Goal: Task Accomplishment & Management: Manage account settings

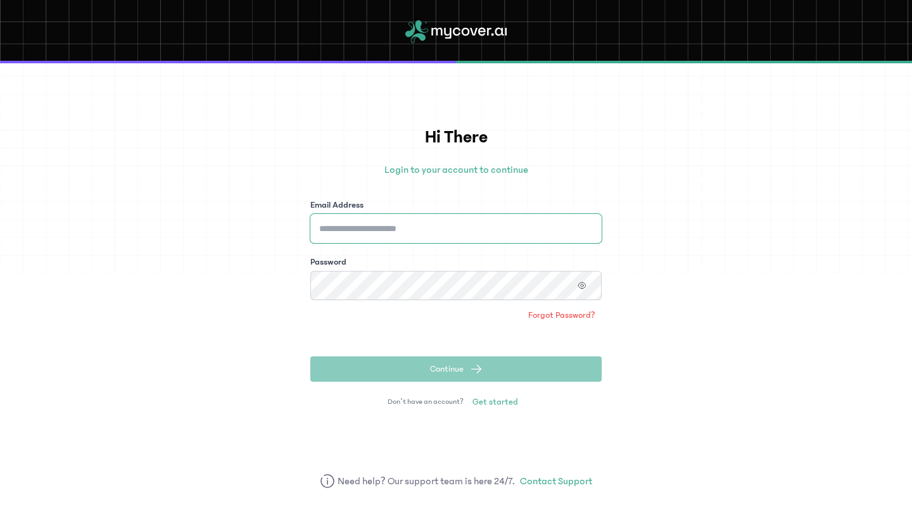
click at [436, 231] on input "Email Address" at bounding box center [455, 228] width 291 height 29
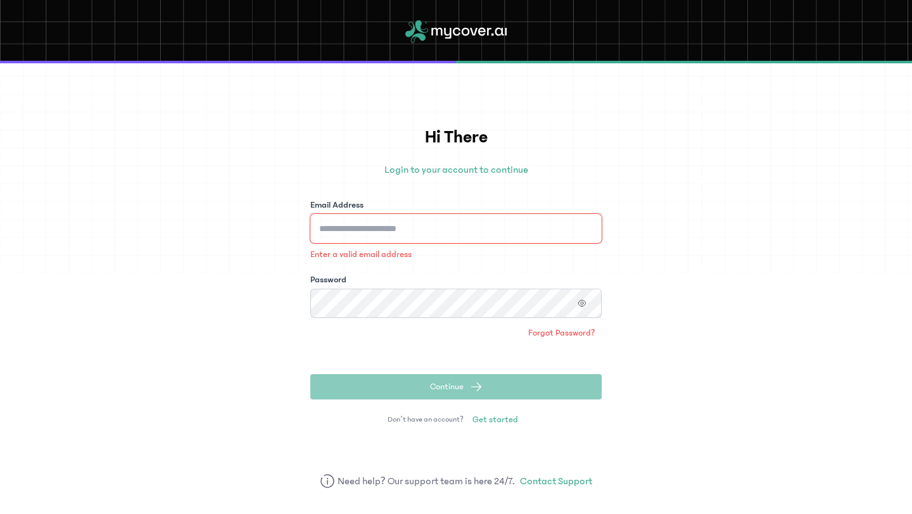
click at [420, 223] on input "Email Address" at bounding box center [455, 228] width 291 height 29
type input "**********"
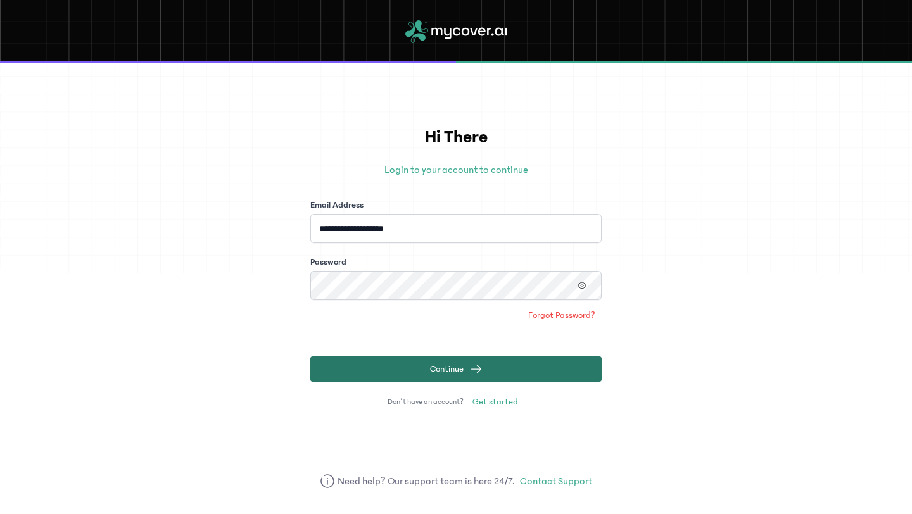
click at [430, 364] on span "Continue" at bounding box center [447, 369] width 34 height 13
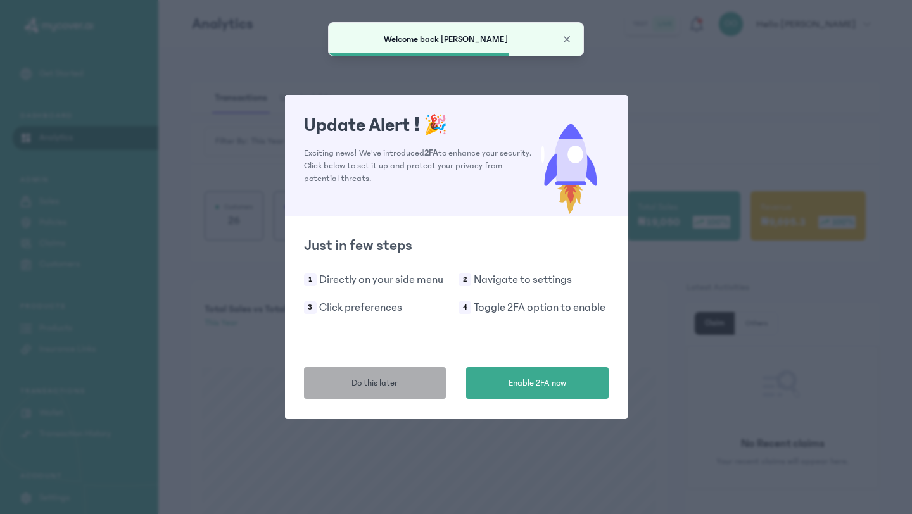
click at [395, 386] on span "Do this later" at bounding box center [375, 383] width 46 height 13
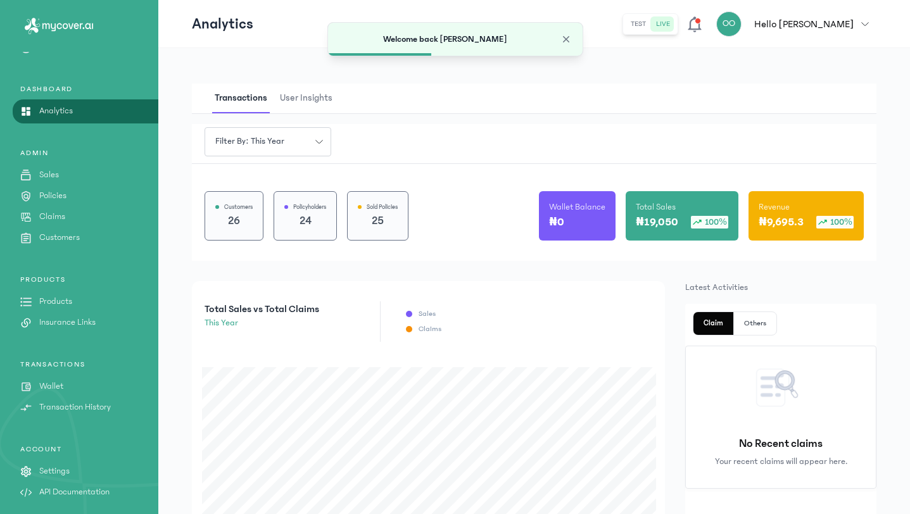
scroll to position [29, 0]
click at [63, 472] on p "Settings" at bounding box center [54, 468] width 30 height 13
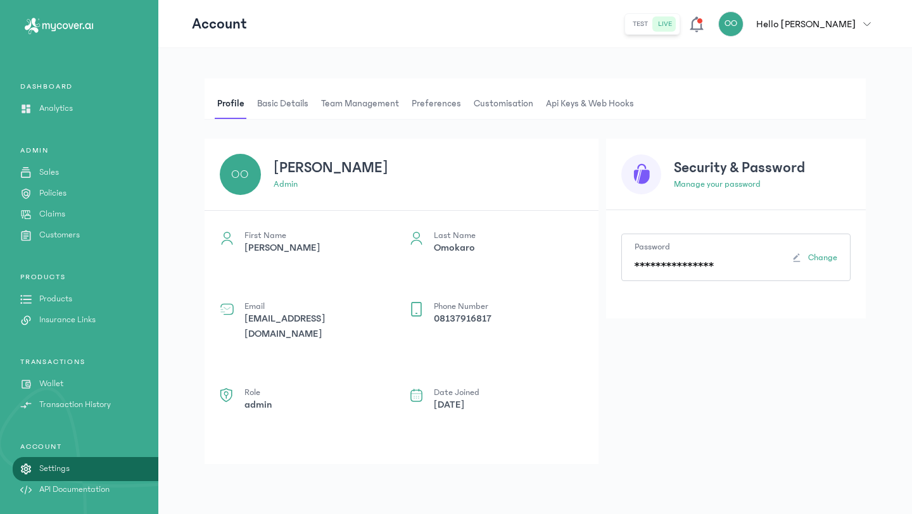
click at [360, 105] on span "Team Management" at bounding box center [360, 104] width 83 height 30
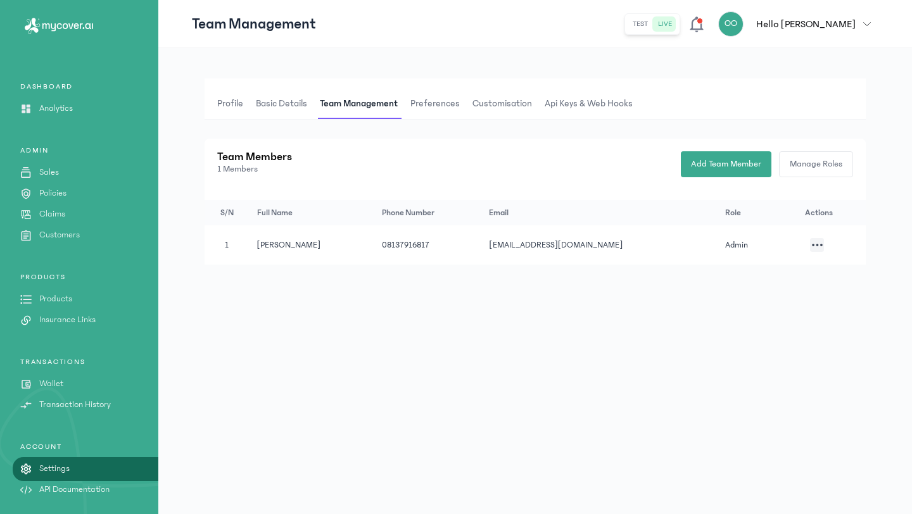
click at [561, 109] on span "Api Keys & Web hooks" at bounding box center [588, 104] width 93 height 30
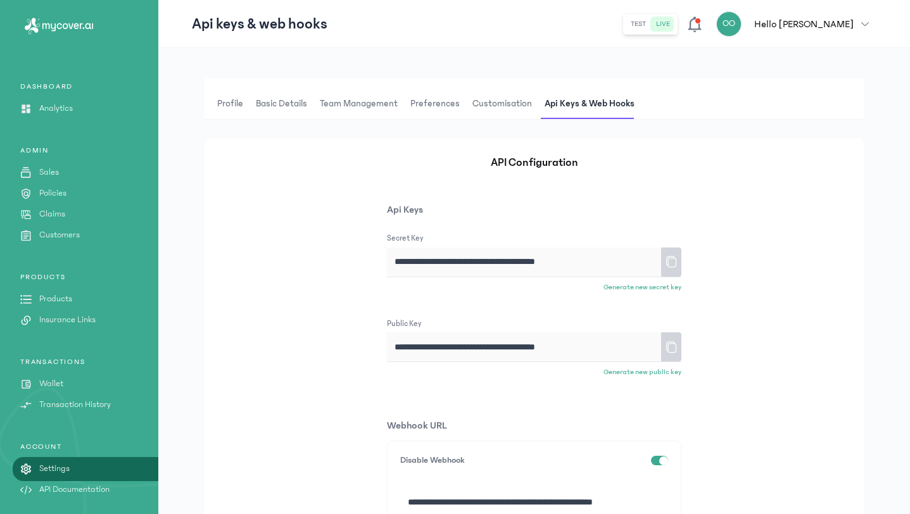
click at [521, 95] on span "Customisation" at bounding box center [502, 104] width 65 height 30
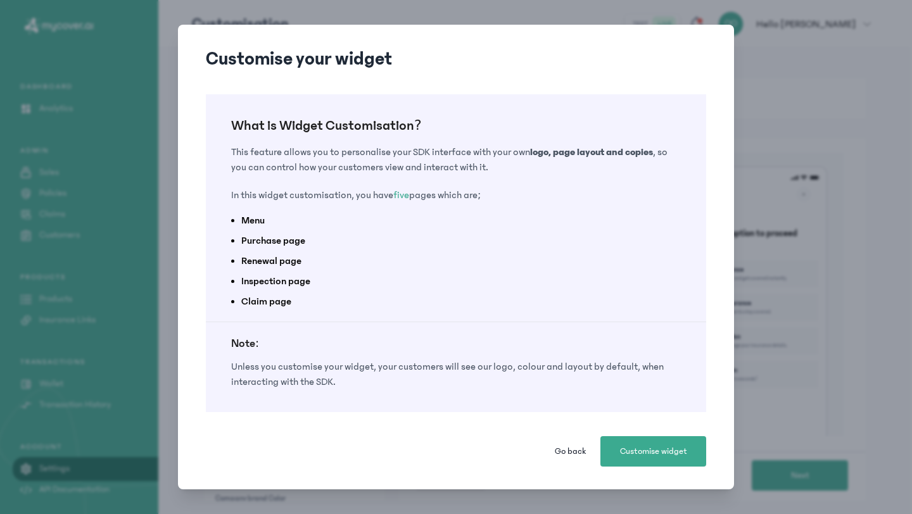
click at [559, 451] on span "Go back" at bounding box center [570, 451] width 31 height 13
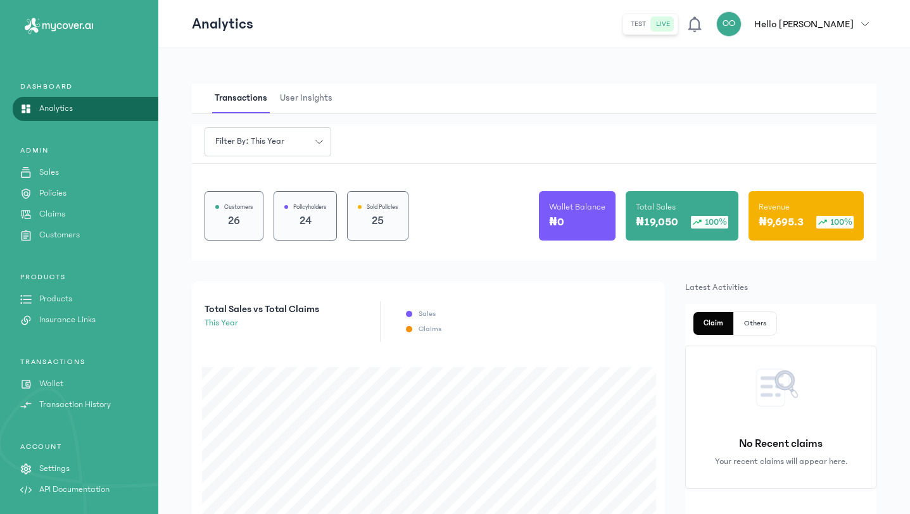
scroll to position [29, 0]
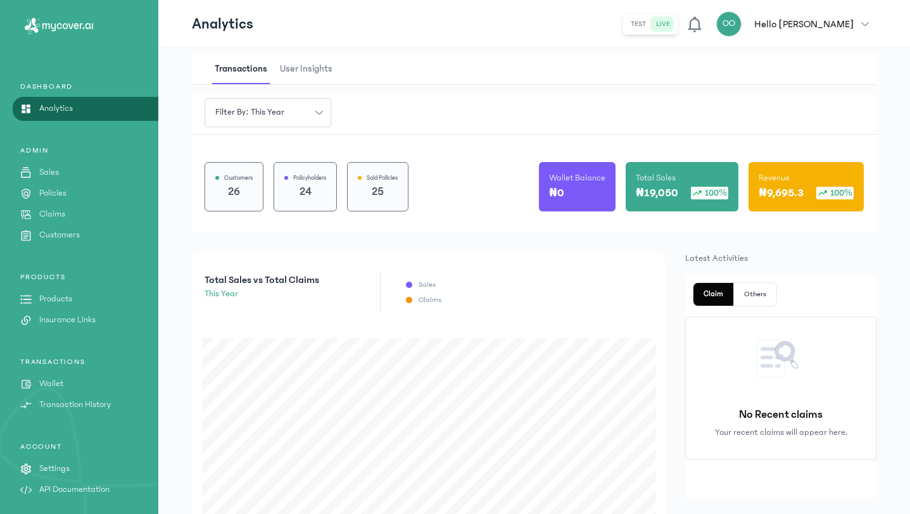
click at [56, 479] on div "ACCOUNT Settings API Documentation" at bounding box center [79, 469] width 158 height 54
click at [58, 467] on p "Settings" at bounding box center [54, 468] width 30 height 13
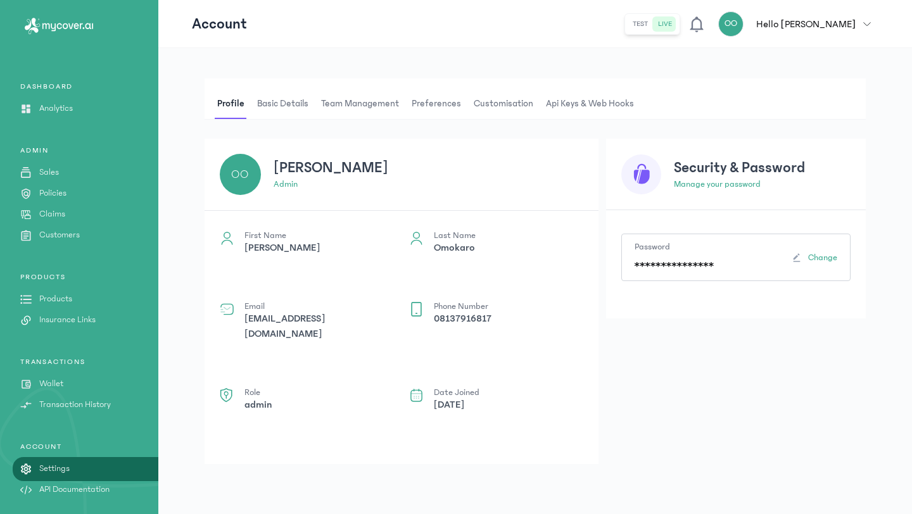
click at [284, 104] on span "Basic details" at bounding box center [283, 104] width 56 height 30
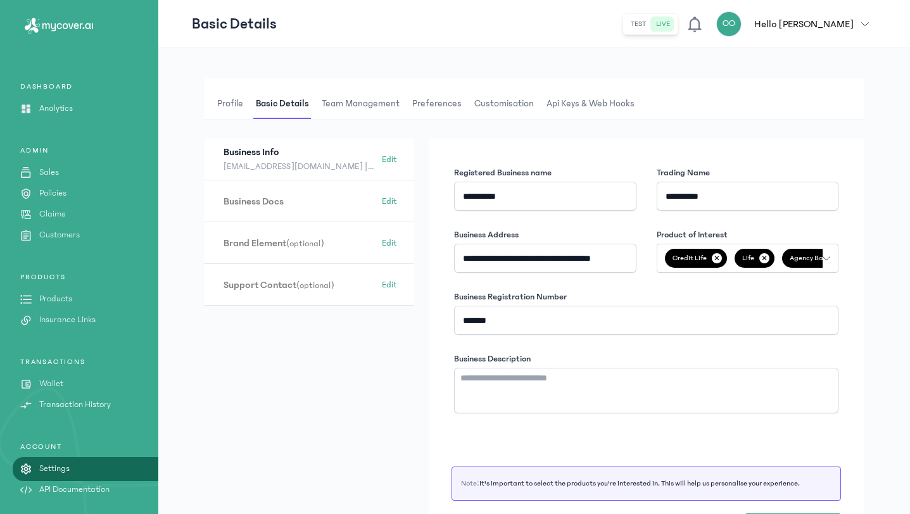
click at [331, 107] on span "Team Management" at bounding box center [360, 104] width 83 height 30
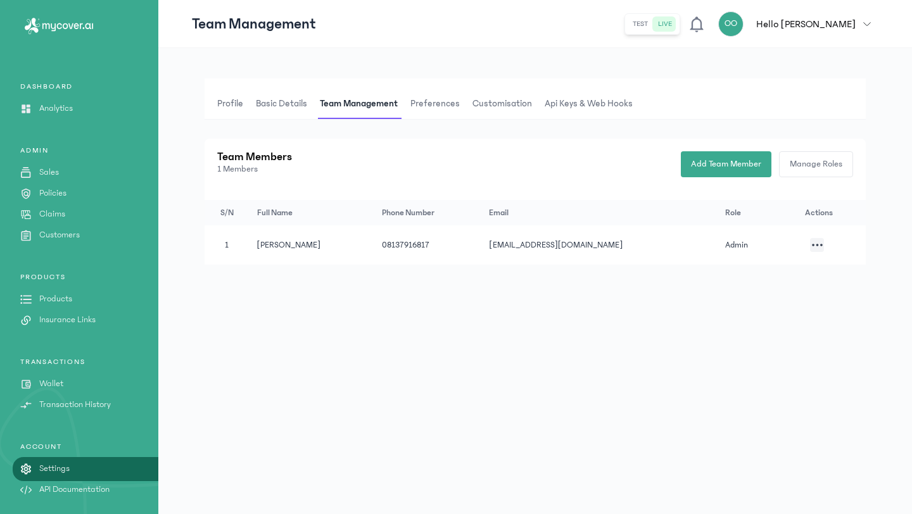
click at [427, 106] on span "Preferences" at bounding box center [435, 104] width 54 height 30
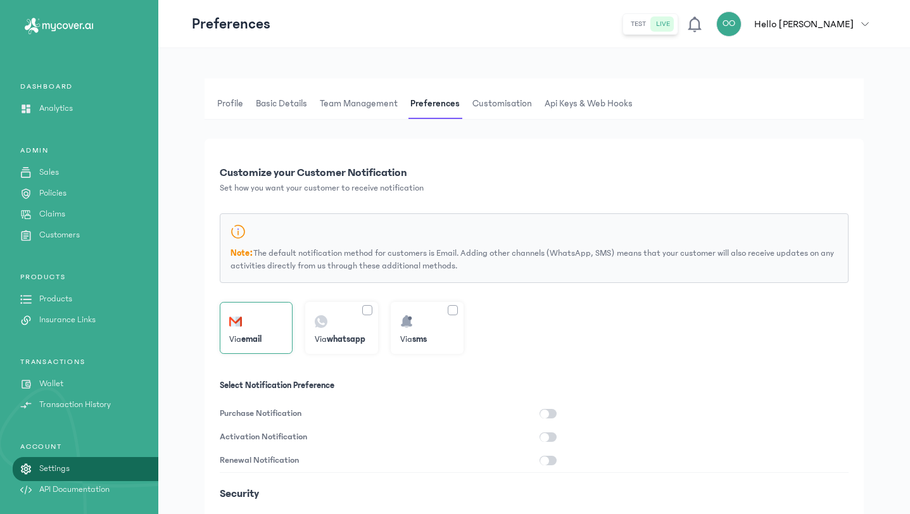
click at [481, 110] on span "Customisation" at bounding box center [502, 104] width 65 height 30
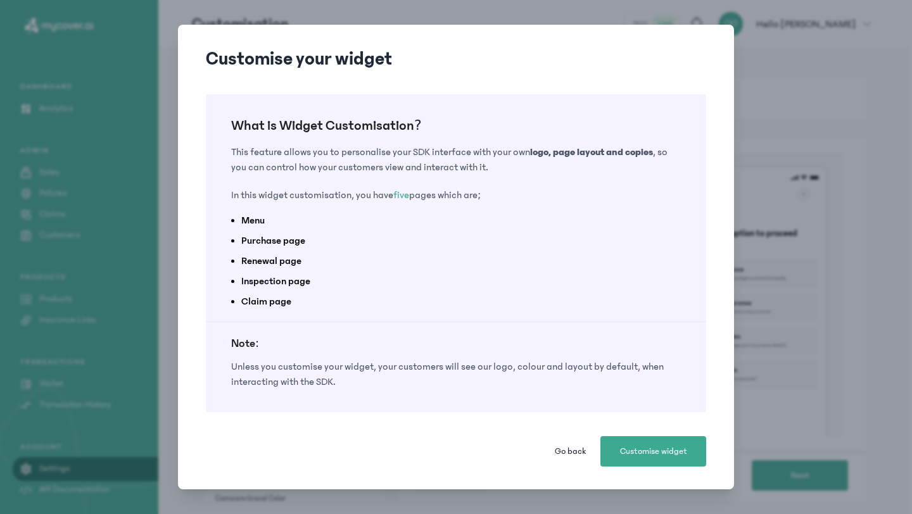
click at [561, 457] on span "Go back" at bounding box center [570, 451] width 31 height 13
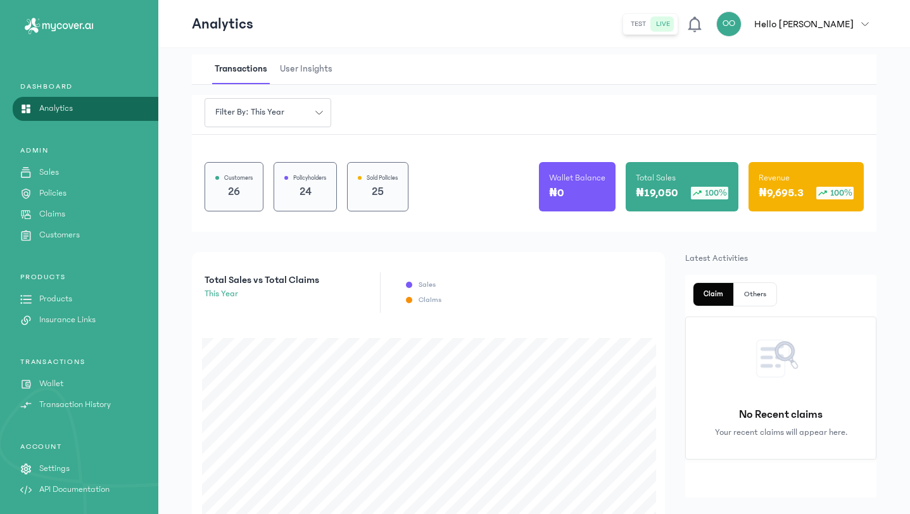
click at [61, 470] on p "Settings" at bounding box center [54, 468] width 30 height 13
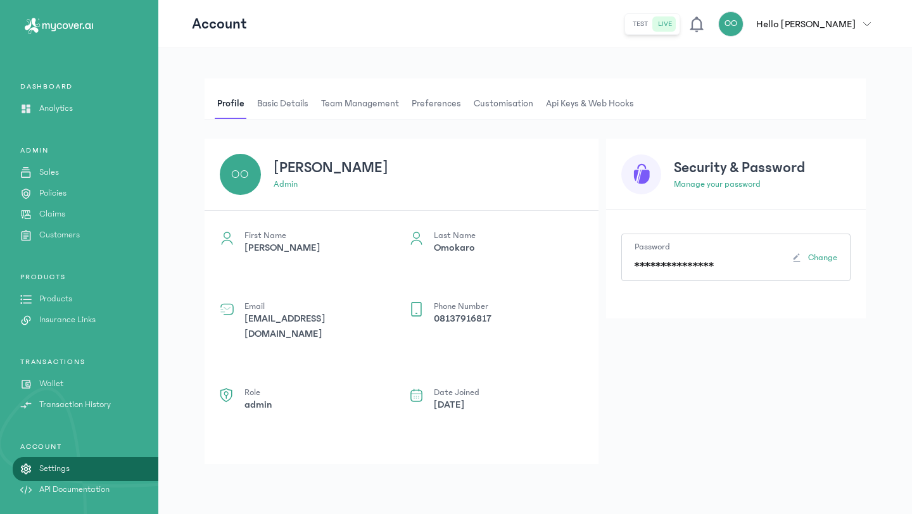
click at [82, 493] on p "API Documentation" at bounding box center [74, 489] width 70 height 13
drag, startPoint x: 495, startPoint y: 398, endPoint x: 430, endPoint y: 388, distance: 66.0
click at [430, 388] on div "Date Joined 25 April 2025" at bounding box center [496, 416] width 174 height 56
drag, startPoint x: 422, startPoint y: 426, endPoint x: 436, endPoint y: 405, distance: 25.5
click at [422, 426] on span at bounding box center [416, 416] width 15 height 56
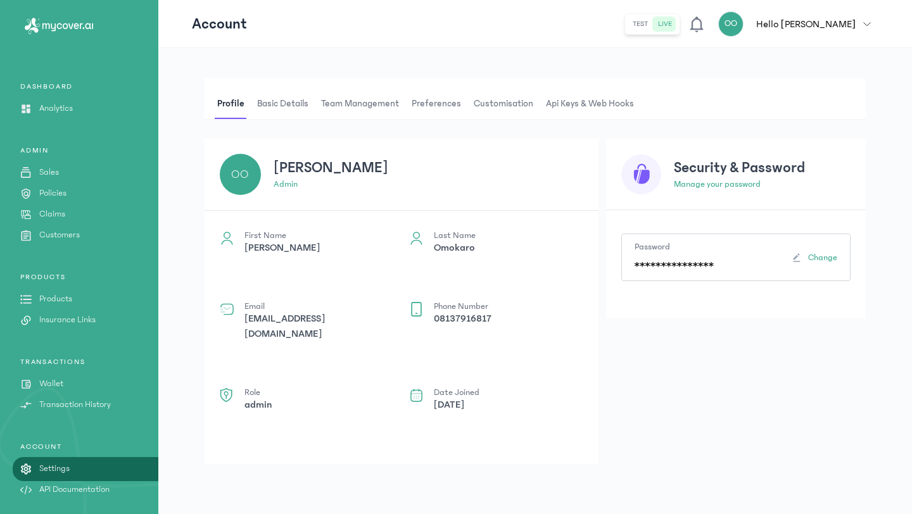
drag, startPoint x: 498, startPoint y: 398, endPoint x: 431, endPoint y: 385, distance: 68.9
click at [431, 388] on div "Date Joined 25 April 2025" at bounding box center [496, 416] width 174 height 56
click at [449, 361] on div "Phone Number 08137916817" at bounding box center [463, 337] width 58 height 71
drag, startPoint x: 432, startPoint y: 306, endPoint x: 497, endPoint y: 329, distance: 68.5
click at [497, 329] on div "First Name Osagie Last Name Omokaro Email admin@signaladoc.com Phone Number 081…" at bounding box center [402, 337] width 394 height 253
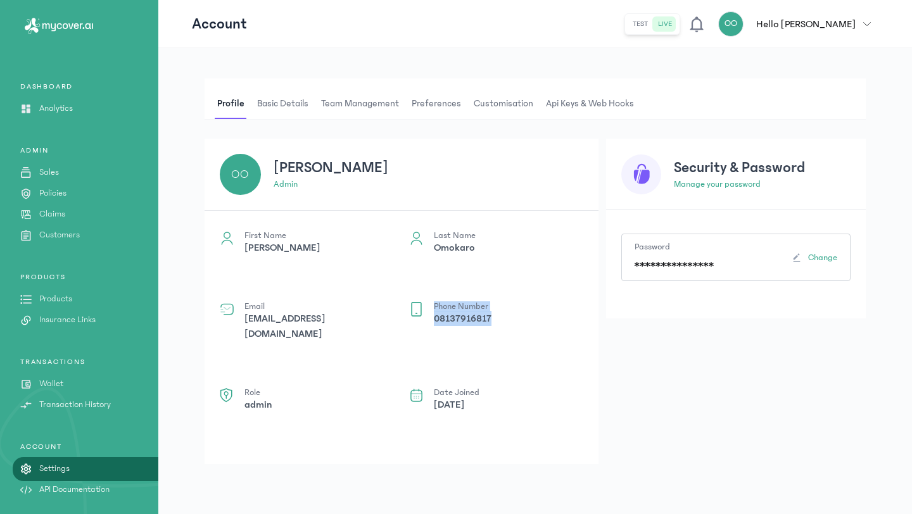
click at [497, 329] on div "Phone Number 08137916817" at bounding box center [496, 337] width 174 height 71
drag, startPoint x: 241, startPoint y: 304, endPoint x: 345, endPoint y: 346, distance: 111.6
click at [345, 346] on div "First Name Osagie Last Name Omokaro Email admin@signaladoc.com Phone Number 081…" at bounding box center [402, 337] width 394 height 253
click at [345, 346] on div "Email admin@signaladoc.com" at bounding box center [318, 337] width 149 height 71
click at [57, 322] on p "Insurance Links" at bounding box center [67, 320] width 56 height 13
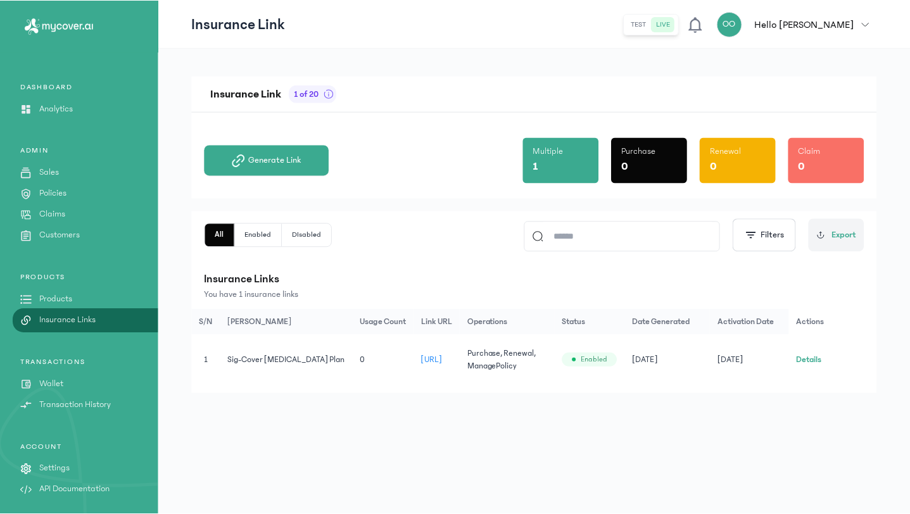
scroll to position [29, 0]
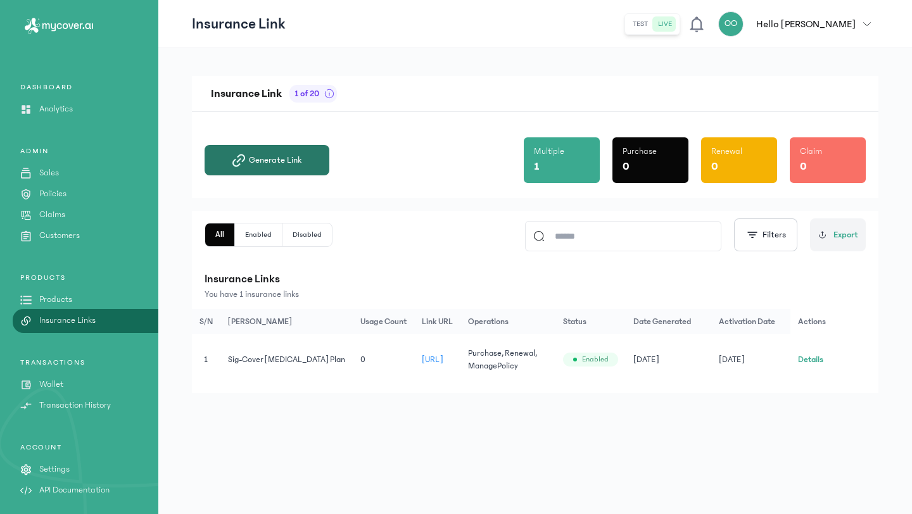
click at [241, 157] on icon "button" at bounding box center [238, 160] width 13 height 13
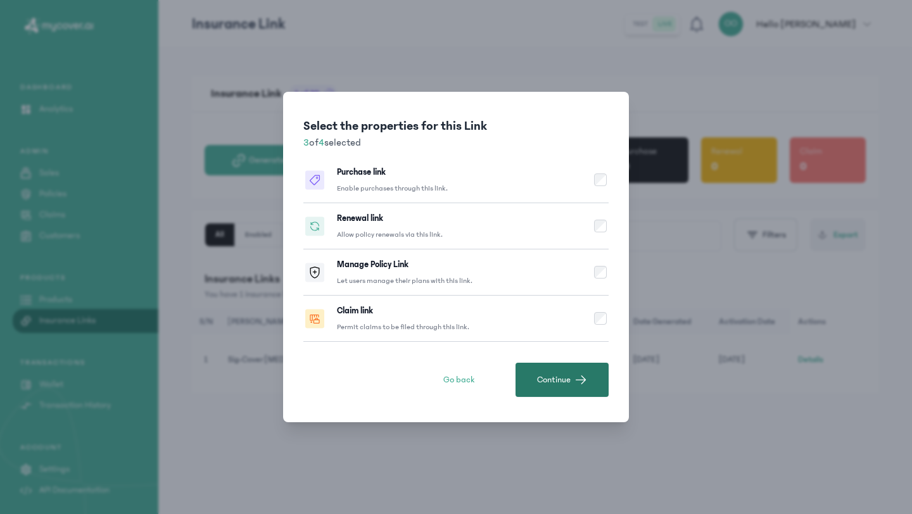
click at [578, 383] on span "button" at bounding box center [580, 380] width 13 height 13
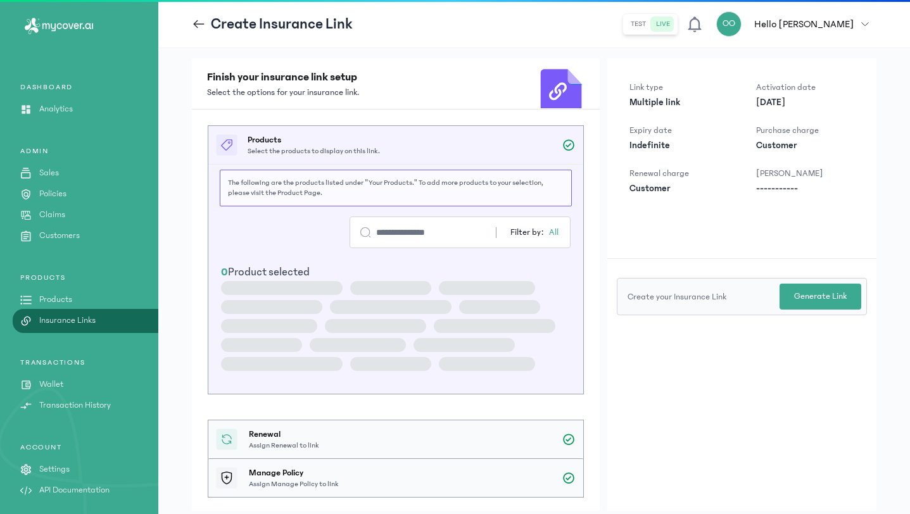
click at [537, 377] on div "Filter by: All 0 Product selected" at bounding box center [395, 299] width 375 height 187
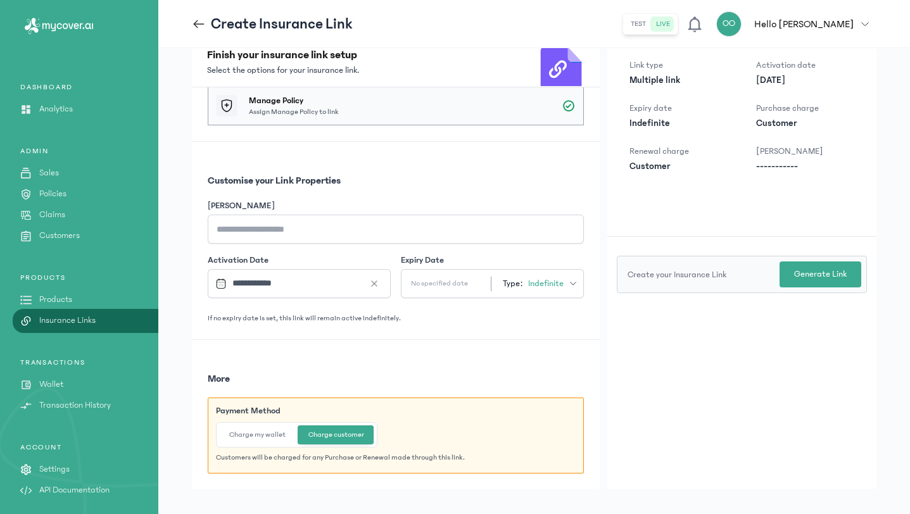
scroll to position [23, 0]
click at [200, 21] on icon at bounding box center [199, 24] width 14 height 14
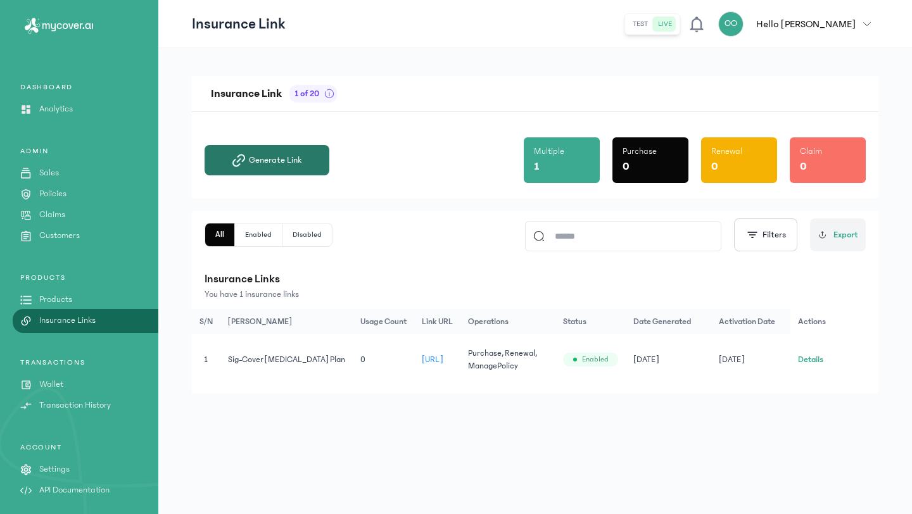
click at [307, 158] on button "Generate Link" at bounding box center [267, 160] width 125 height 30
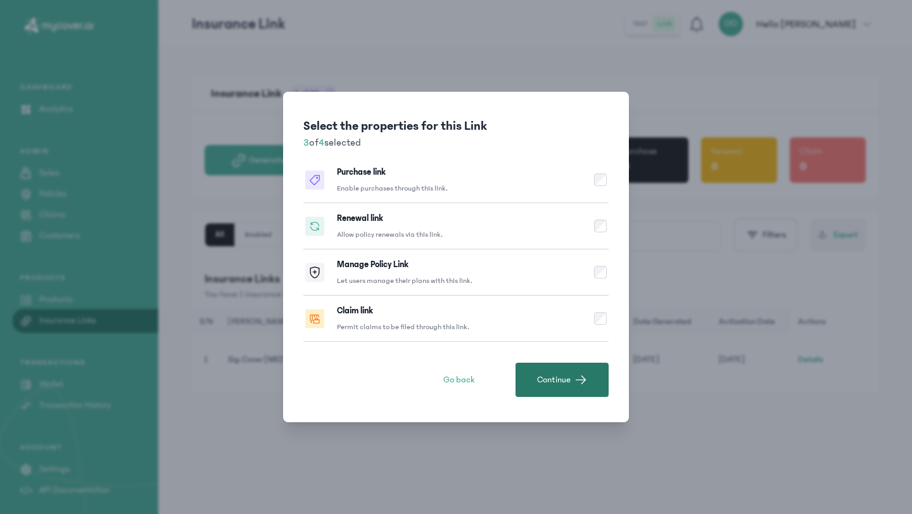
click at [562, 374] on span "Continue" at bounding box center [554, 380] width 34 height 13
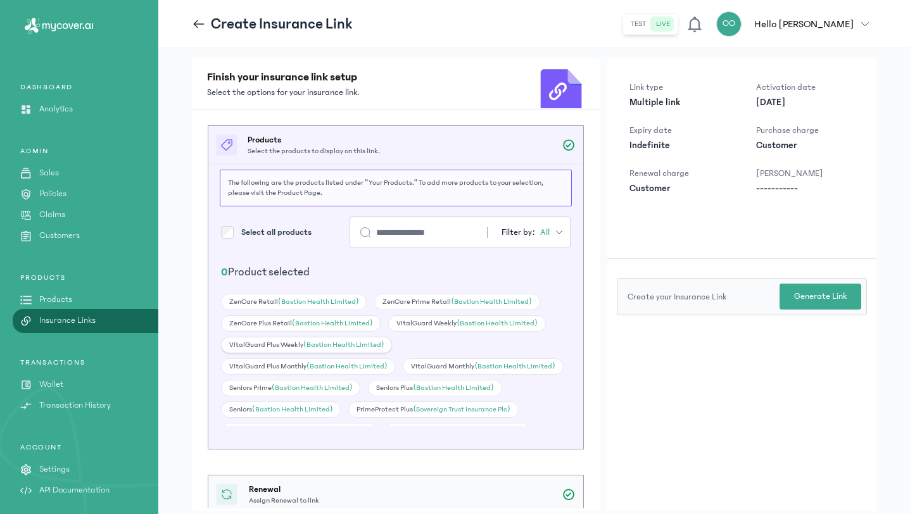
click at [253, 342] on div "VitalGuard Plus Weekly (Bastion Health Limited)" at bounding box center [306, 345] width 171 height 16
click at [255, 363] on div "VitalGuard Plus Monthly (Bastion Health Limited)" at bounding box center [308, 366] width 174 height 16
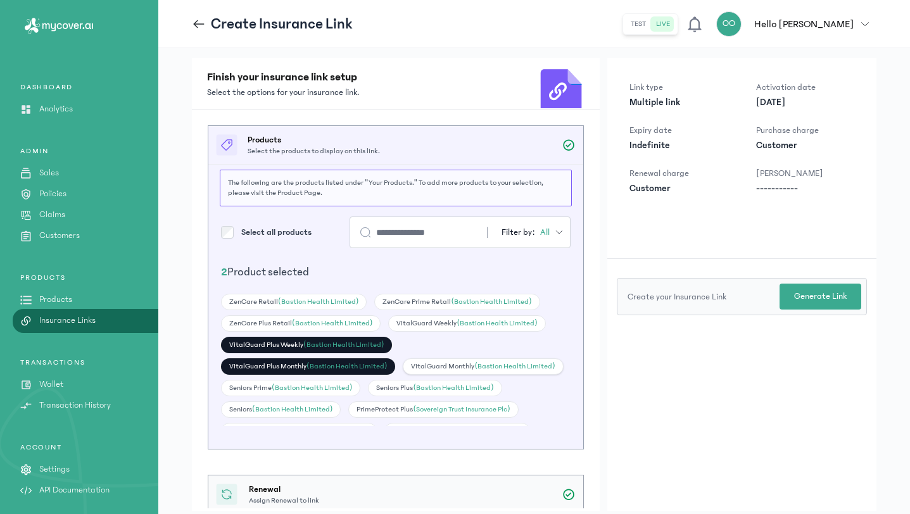
click at [448, 369] on div "VitalGuard Monthly (Bastion Health Limited)" at bounding box center [483, 366] width 160 height 16
click at [441, 319] on div "VitalGuard Weekly (Bastion Health Limited)" at bounding box center [466, 323] width 157 height 16
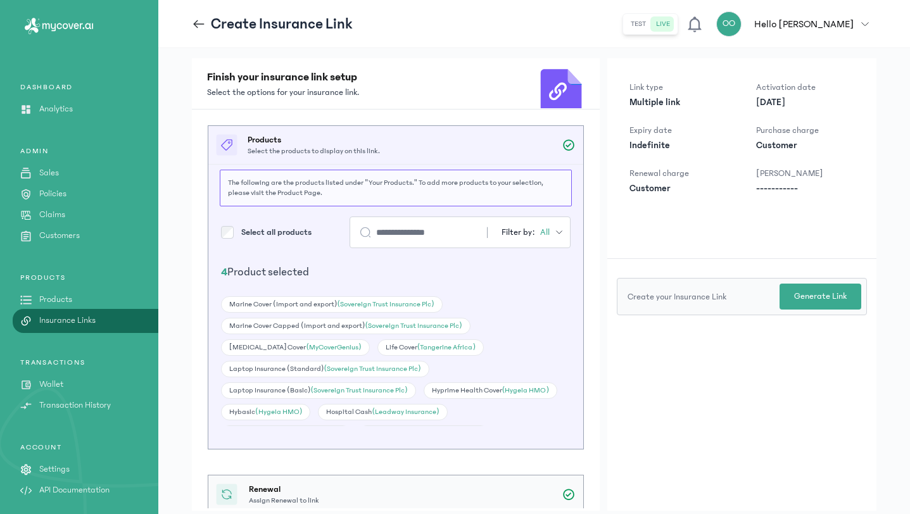
scroll to position [37, 0]
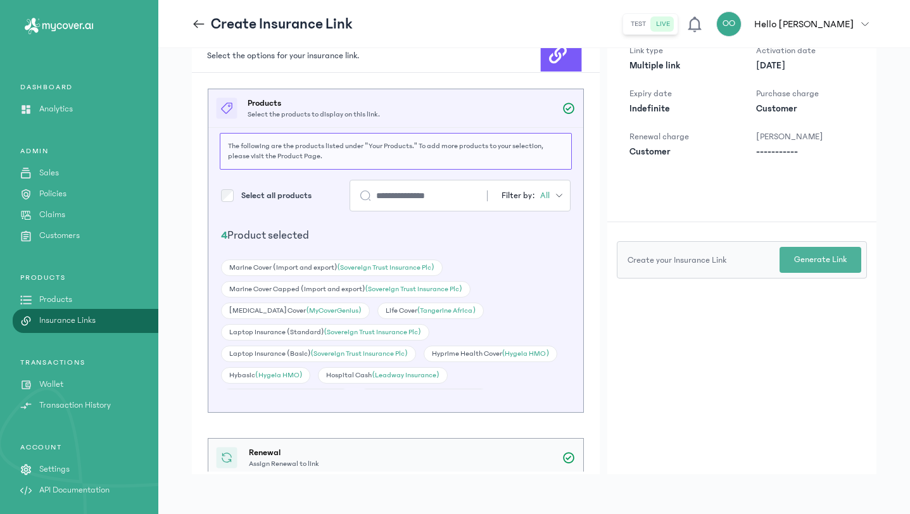
click at [835, 262] on p "Generate Link" at bounding box center [820, 259] width 53 height 13
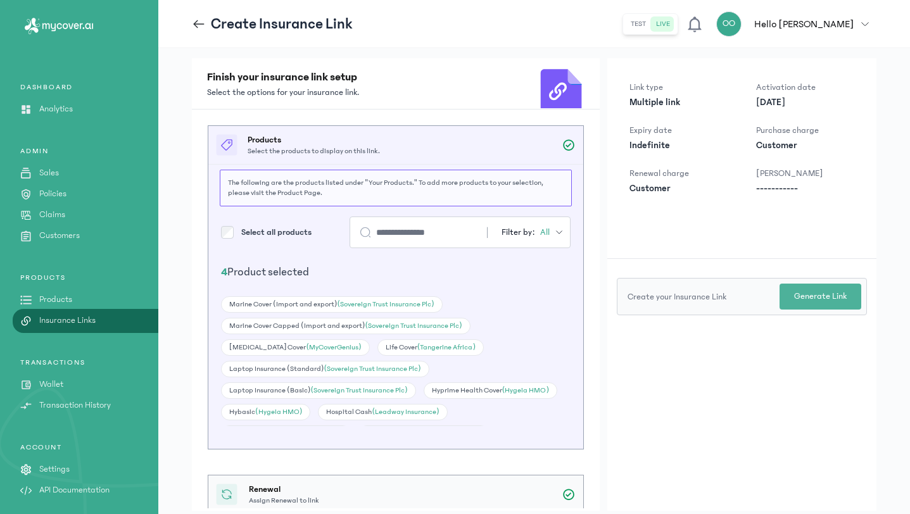
click at [826, 294] on p "Generate Link" at bounding box center [820, 296] width 53 height 13
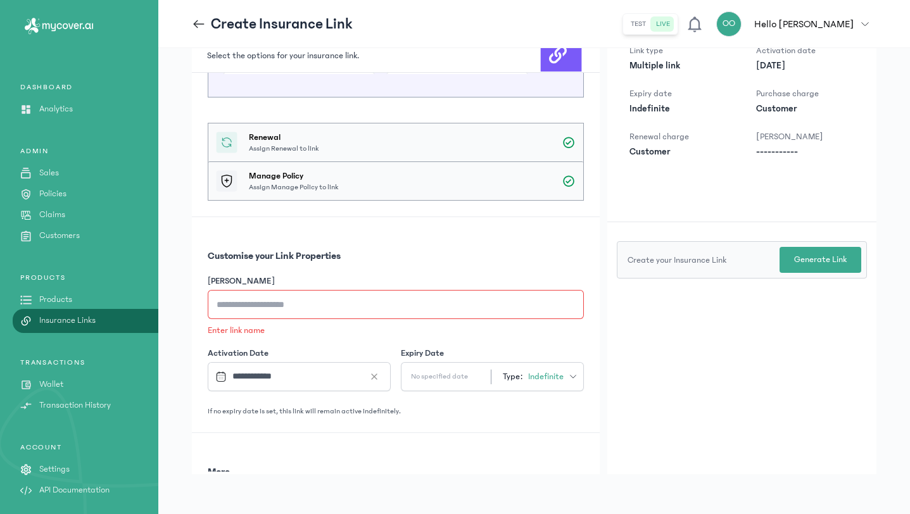
scroll to position [423, 0]
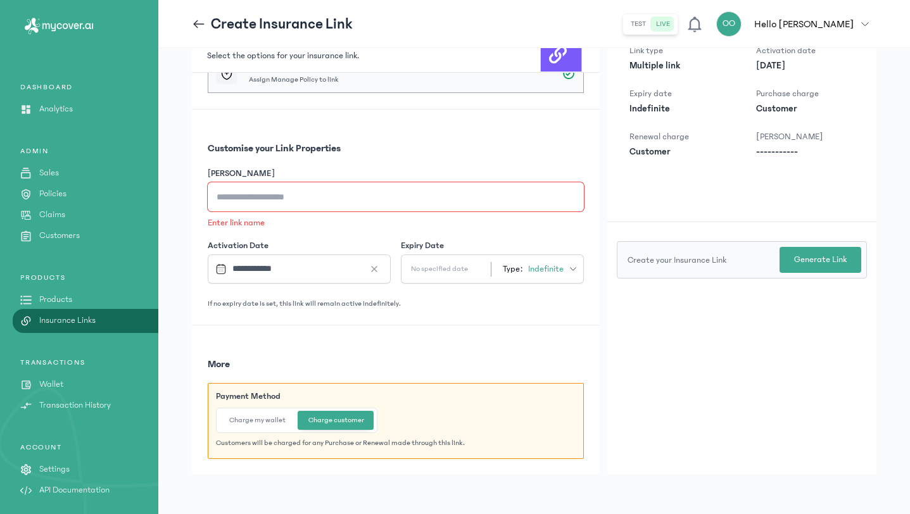
click at [338, 191] on input "[PERSON_NAME]" at bounding box center [396, 196] width 376 height 29
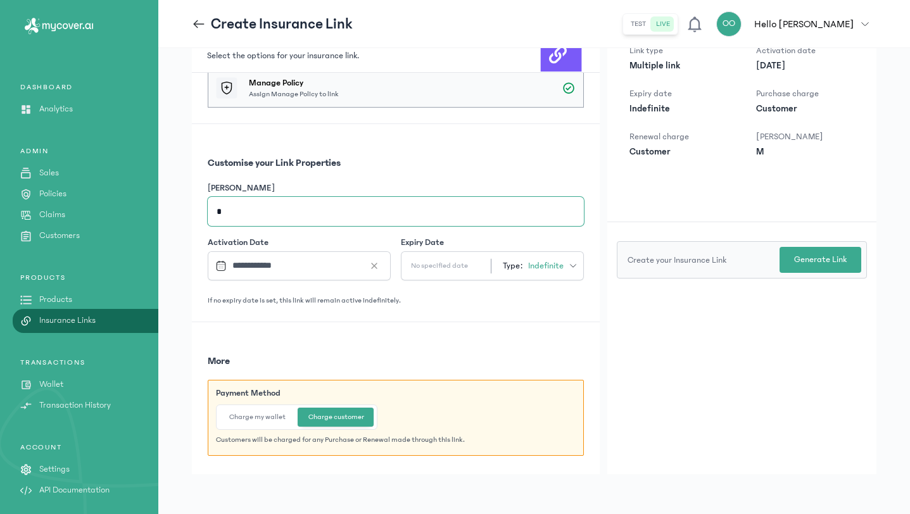
scroll to position [405, 0]
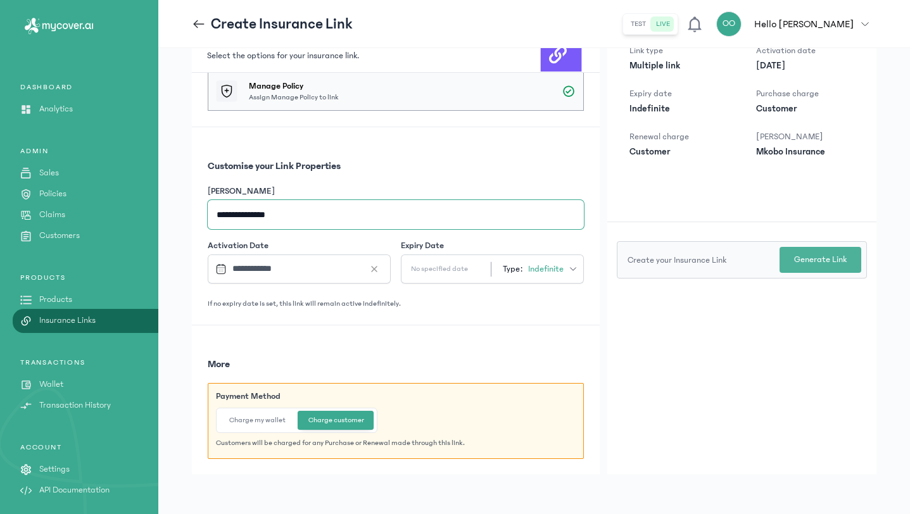
type input "**********"
click at [824, 261] on p "Generate Link" at bounding box center [820, 259] width 53 height 13
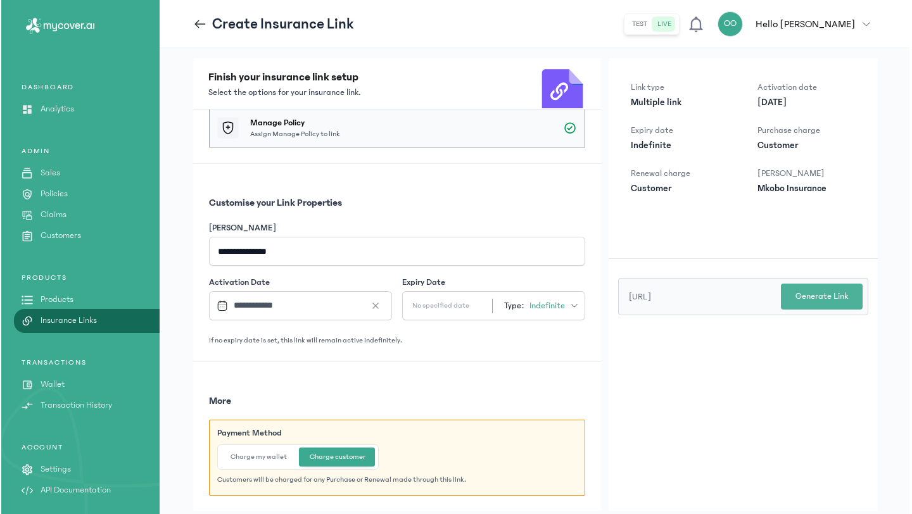
scroll to position [0, 0]
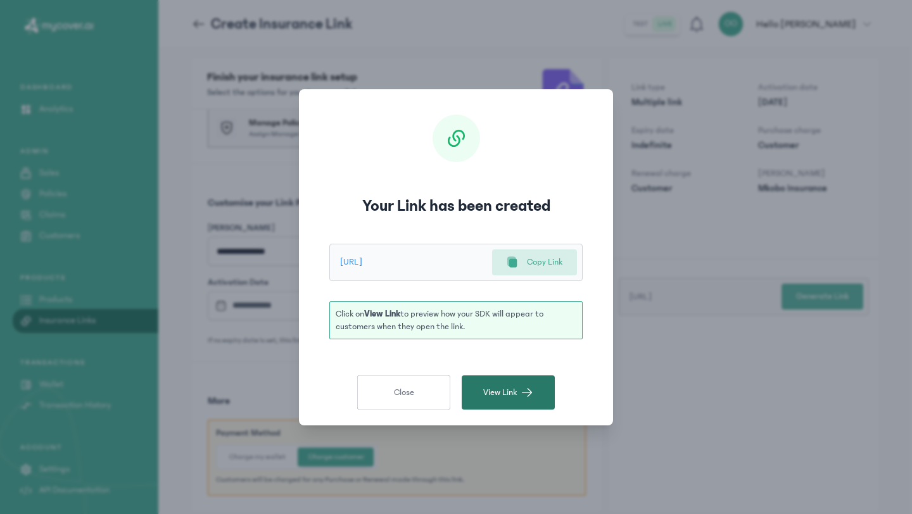
click at [498, 393] on span "View Link" at bounding box center [500, 392] width 34 height 13
click at [512, 262] on icon at bounding box center [513, 262] width 8 height 9
click at [407, 393] on span "Close" at bounding box center [404, 392] width 20 height 13
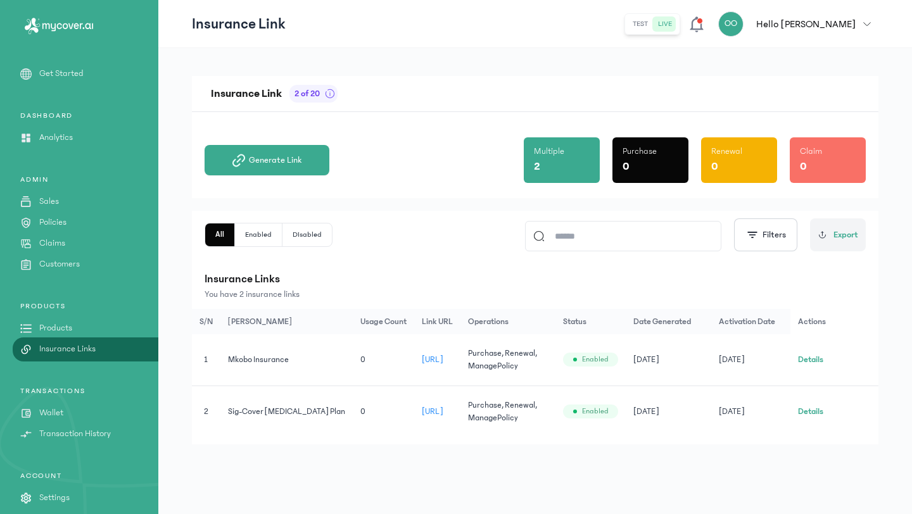
click at [803, 363] on button "Details" at bounding box center [810, 359] width 25 height 13
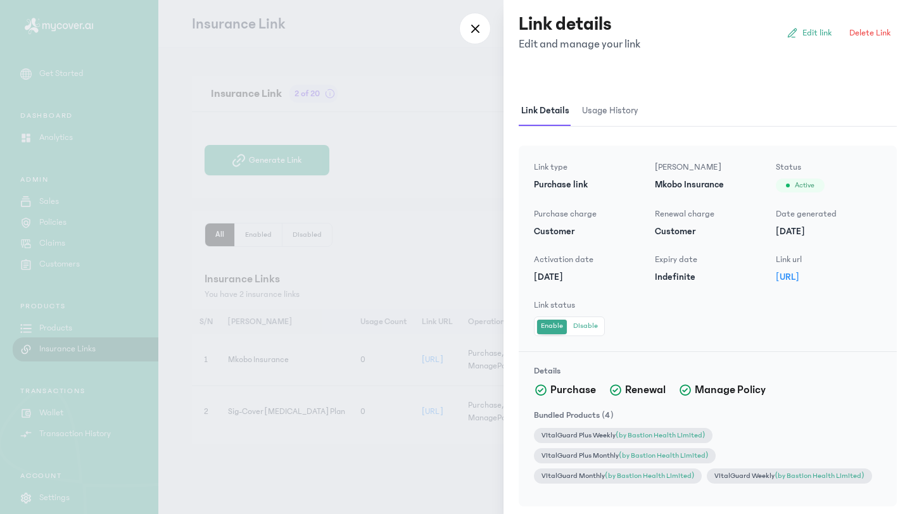
scroll to position [7, 0]
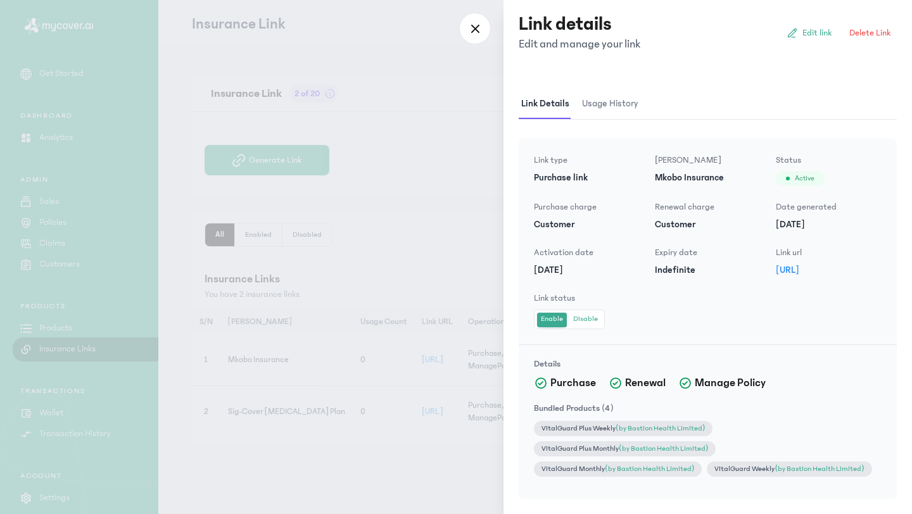
click at [595, 105] on span "Usage history" at bounding box center [610, 104] width 61 height 30
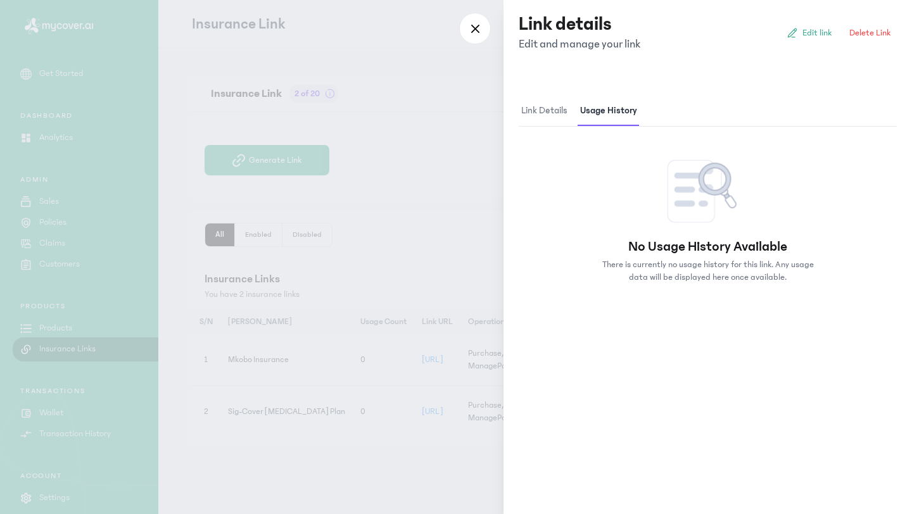
scroll to position [0, 0]
click at [556, 111] on span "Link details" at bounding box center [544, 111] width 51 height 30
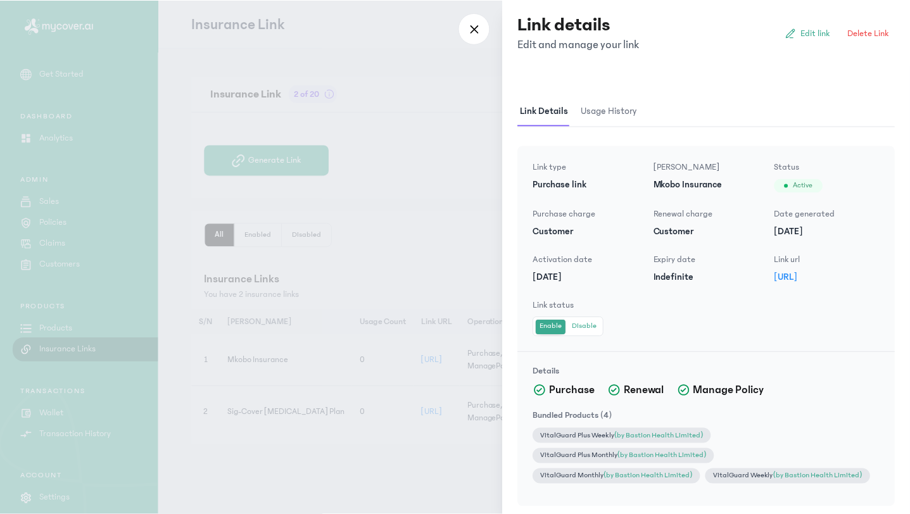
scroll to position [7, 0]
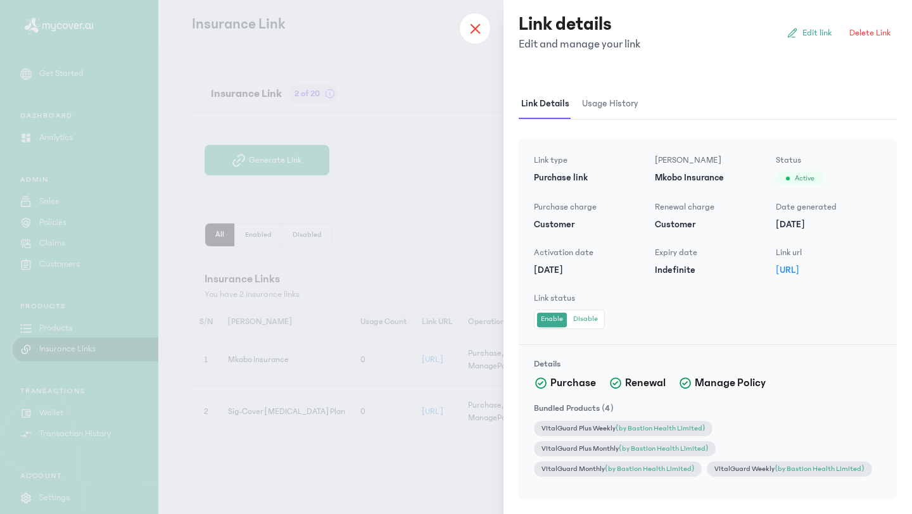
click at [475, 22] on div at bounding box center [475, 29] width 32 height 32
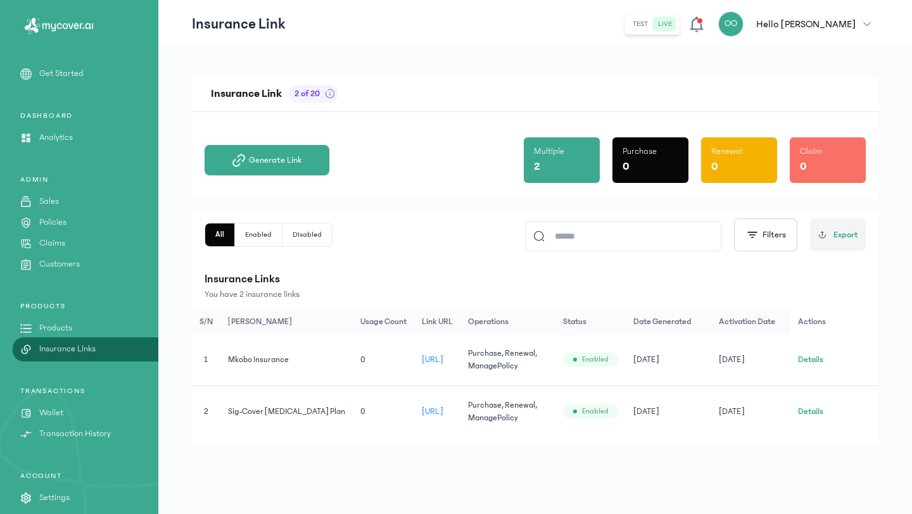
click at [53, 331] on p "Products" at bounding box center [55, 328] width 33 height 13
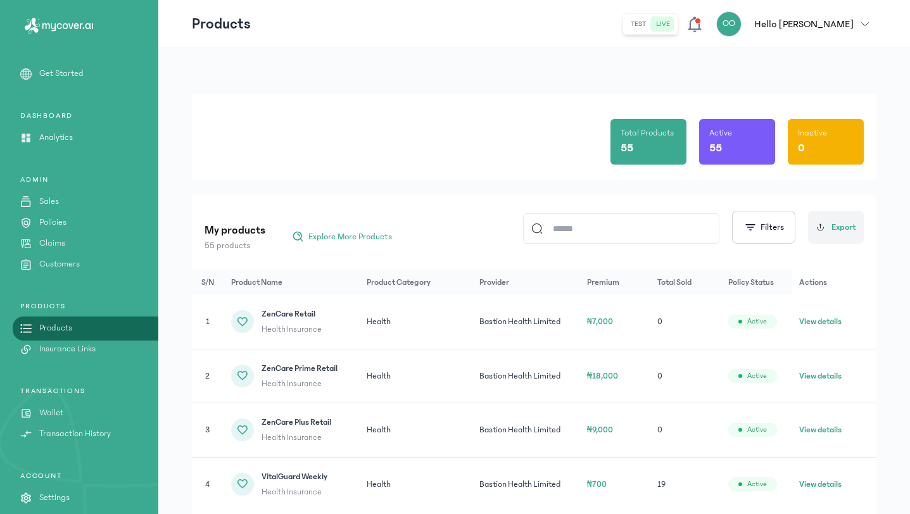
click at [75, 262] on p "Customers" at bounding box center [59, 264] width 41 height 13
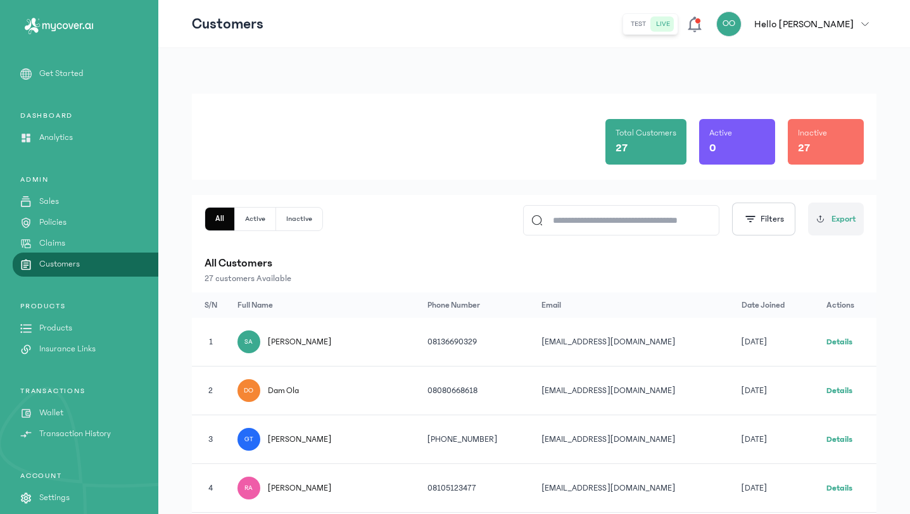
click at [842, 340] on link "Details" at bounding box center [840, 342] width 26 height 9
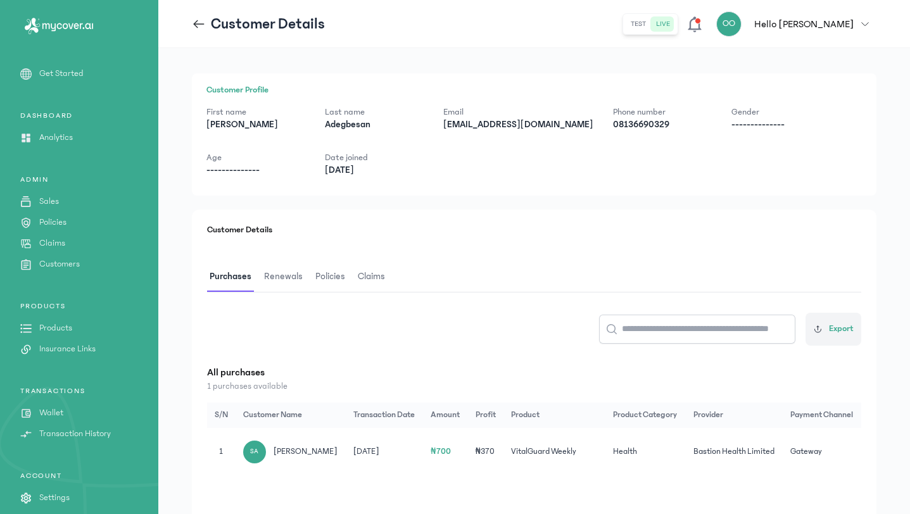
click at [83, 352] on p "Insurance Links" at bounding box center [67, 349] width 56 height 13
